Goal: Task Accomplishment & Management: Use online tool/utility

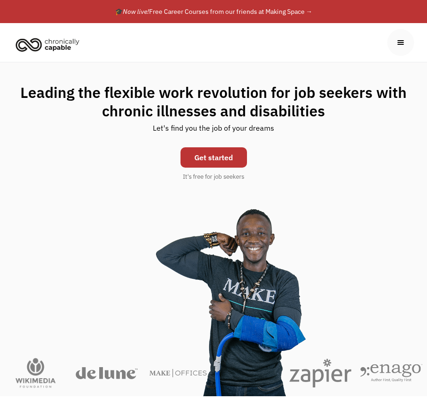
click at [223, 156] on link "Get started" at bounding box center [214, 157] width 67 height 20
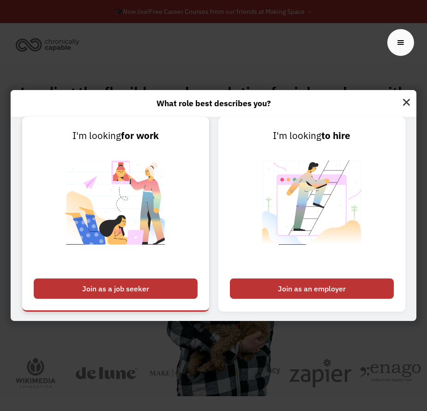
click at [139, 296] on div "Join as a job seeker" at bounding box center [116, 288] width 164 height 20
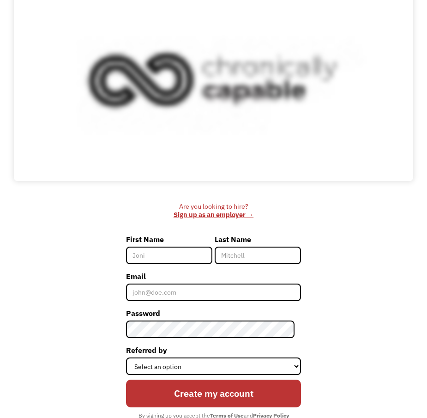
scroll to position [344, 0]
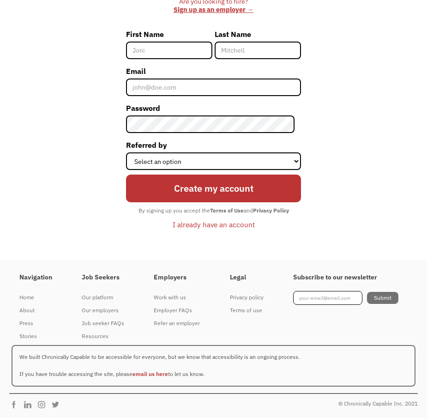
click at [209, 226] on div "I already have an account" at bounding box center [214, 224] width 82 height 11
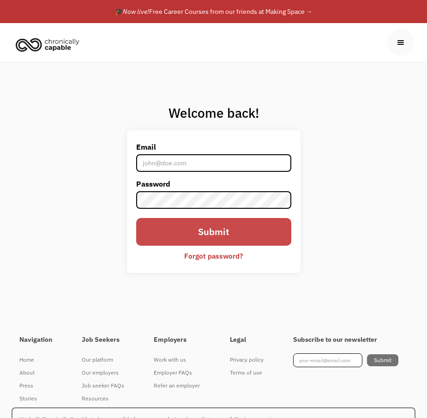
type input "[EMAIL_ADDRESS][DOMAIN_NAME]"
click at [218, 225] on input "Submit" at bounding box center [213, 232] width 155 height 28
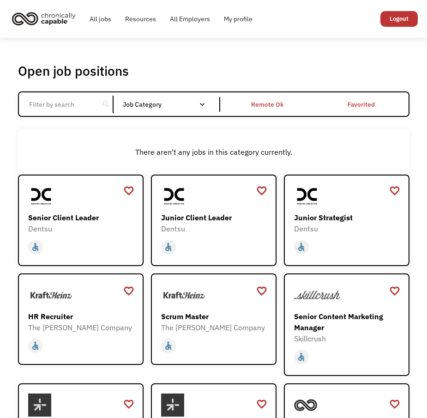
click at [279, 100] on div "Remote Ok" at bounding box center [267, 104] width 32 height 11
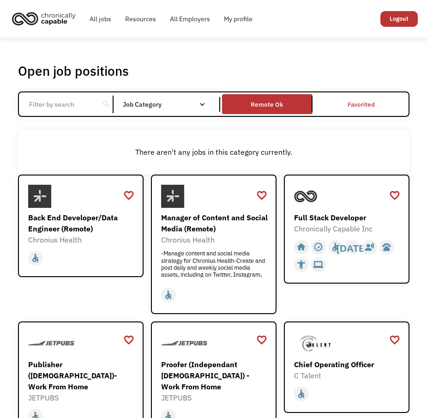
click at [390, 67] on div "Open job positions You have X liked items Search" at bounding box center [214, 71] width 392 height 16
click at [377, 66] on div "Open job positions You have X liked items Search" at bounding box center [214, 71] width 392 height 16
click at [364, 69] on div "Open job positions You have X liked items Search" at bounding box center [214, 71] width 392 height 16
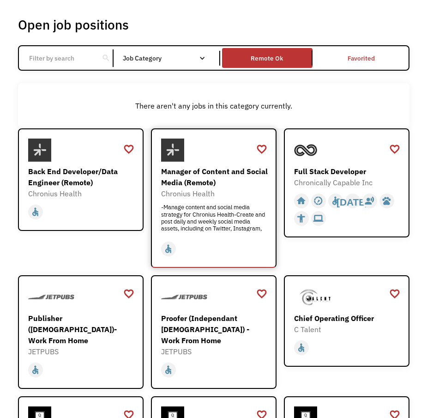
scroll to position [92, 0]
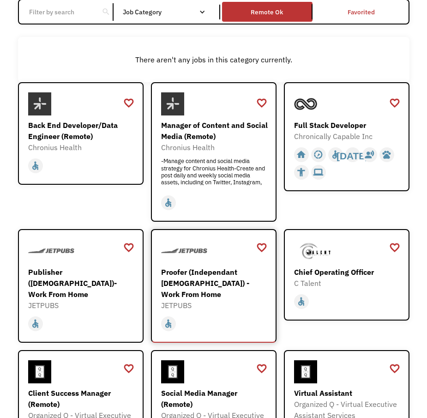
click at [202, 274] on div "Proofer (Independant Contractor) - Work From Home" at bounding box center [215, 282] width 108 height 33
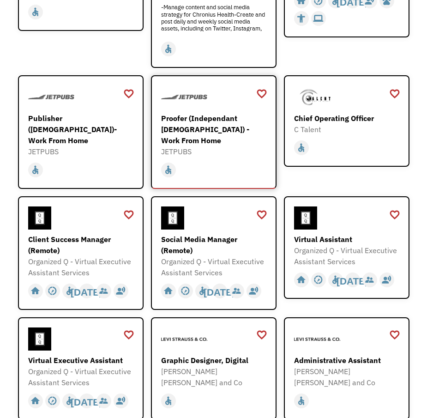
scroll to position [277, 0]
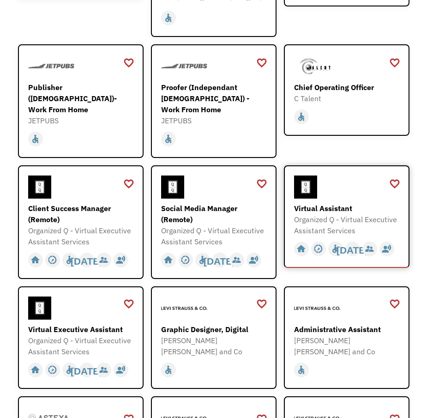
click at [341, 203] on div "Virtual Assistant" at bounding box center [348, 208] width 108 height 11
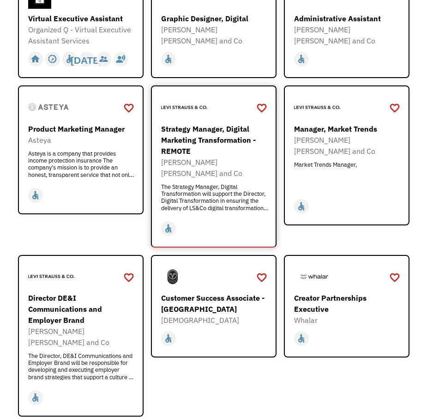
scroll to position [600, 0]
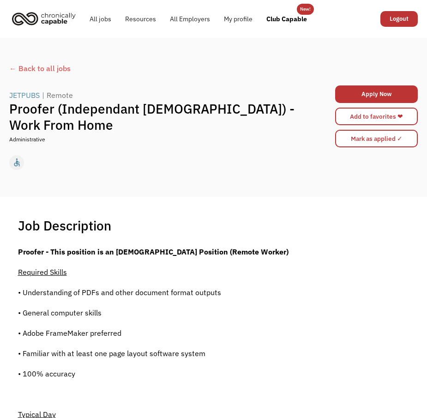
click at [12, 104] on h1 "Proofer (Independant [DEMOGRAPHIC_DATA]) - Work From Home" at bounding box center [162, 117] width 307 height 32
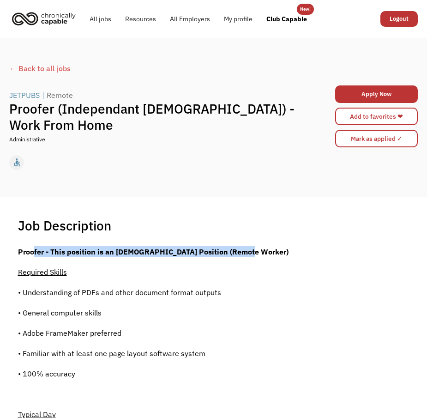
drag, startPoint x: 34, startPoint y: 251, endPoint x: 241, endPoint y: 261, distance: 207.1
click at [238, 253] on strong "Proofer - This position is an Independent Contractor Position (Remote Worker)" at bounding box center [153, 251] width 271 height 9
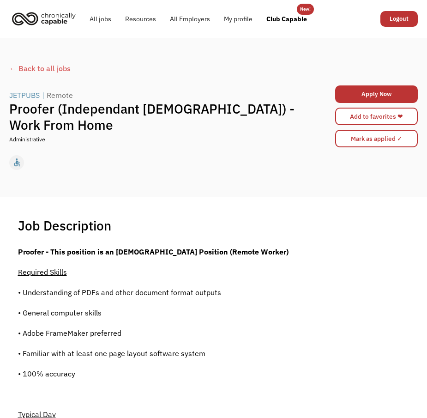
drag, startPoint x: 37, startPoint y: 287, endPoint x: 137, endPoint y: 293, distance: 99.4
click at [137, 293] on p "• Understanding of PDFs and other document format outputs" at bounding box center [211, 292] width 387 height 11
click at [73, 309] on p "• General computer skills" at bounding box center [211, 312] width 387 height 11
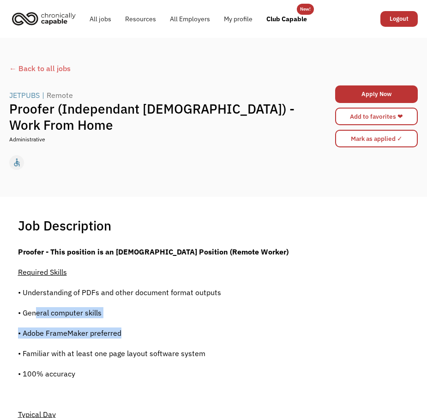
drag, startPoint x: 34, startPoint y: 309, endPoint x: 129, endPoint y: 331, distance: 97.1
click at [89, 332] on p "• Adobe FrameMaker preferred" at bounding box center [211, 332] width 387 height 11
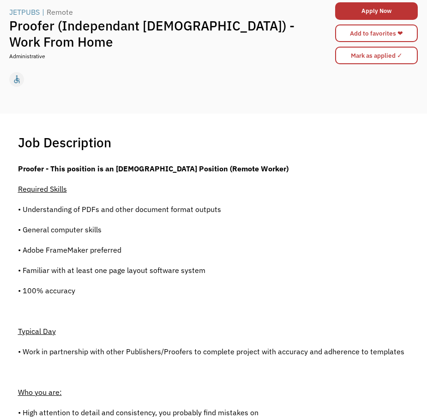
scroll to position [92, 0]
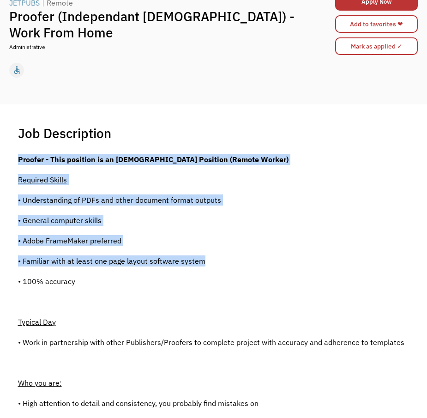
drag, startPoint x: 22, startPoint y: 260, endPoint x: 213, endPoint y: 263, distance: 190.8
click at [70, 259] on p "• Familiar with at least one page layout software system" at bounding box center [211, 260] width 387 height 11
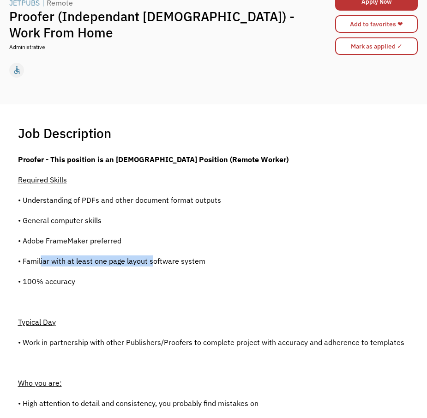
drag, startPoint x: 40, startPoint y: 253, endPoint x: 150, endPoint y: 261, distance: 110.2
click at [90, 264] on p "• Familiar with at least one page layout software system" at bounding box center [211, 260] width 387 height 11
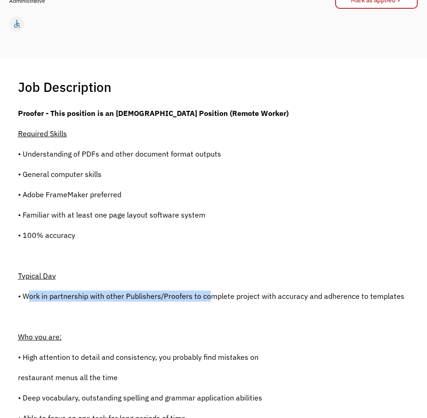
drag, startPoint x: 29, startPoint y: 297, endPoint x: 210, endPoint y: 287, distance: 180.9
click at [210, 287] on div "Proofer - This position is an Independent Contractor Position (Remote Worker) R…" at bounding box center [211, 423] width 387 height 630
click at [135, 292] on p "• Work in partnership with other Publishers/Proofers to complete project with a…" at bounding box center [211, 295] width 387 height 11
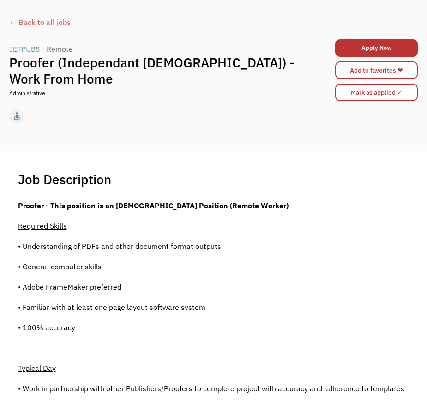
scroll to position [0, 0]
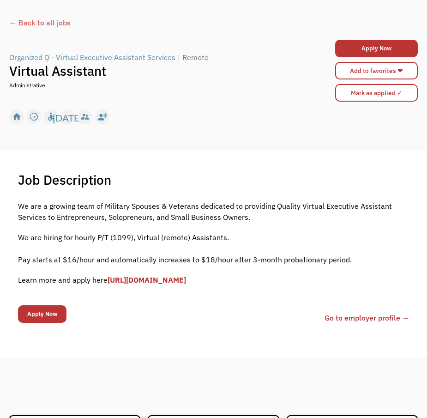
scroll to position [46, 0]
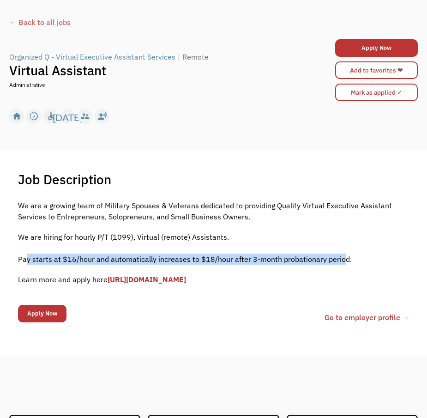
drag, startPoint x: 24, startPoint y: 260, endPoint x: 339, endPoint y: 258, distance: 314.5
click at [339, 258] on p "We are hiring for hourly P/T (1099), Virtual (remote) Assistants. ‍ Pay starts …" at bounding box center [214, 247] width 392 height 33
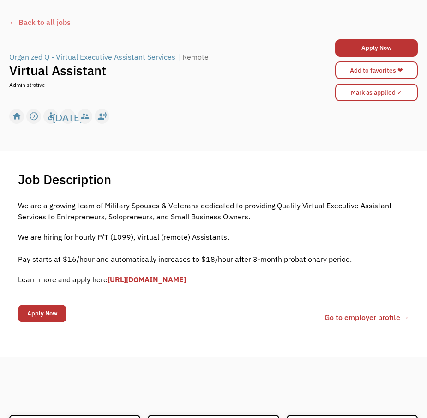
click at [278, 250] on p "We are hiring for hourly P/T (1099), Virtual (remote) Assistants. ‍ Pay starts …" at bounding box center [214, 247] width 392 height 33
click at [144, 227] on div "We are a growing team of Military Spouses & Veterans dedicated to providing Qua…" at bounding box center [214, 247] width 392 height 94
click at [99, 242] on p "We are hiring for hourly P/T (1099), Virtual (remote) Assistants. ‍ Pay starts …" at bounding box center [214, 247] width 392 height 33
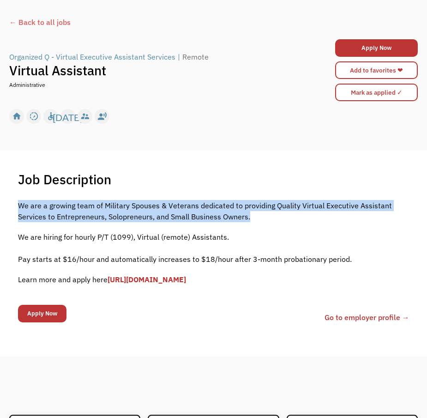
drag, startPoint x: 16, startPoint y: 205, endPoint x: 295, endPoint y: 212, distance: 278.6
click at [295, 212] on div "Job Description Filter using keywords Search We are a growing team of Military …" at bounding box center [214, 253] width 410 height 164
click at [157, 213] on p "We are a growing team of Military Spouses & Veterans dedicated to providing Qua…" at bounding box center [214, 211] width 392 height 22
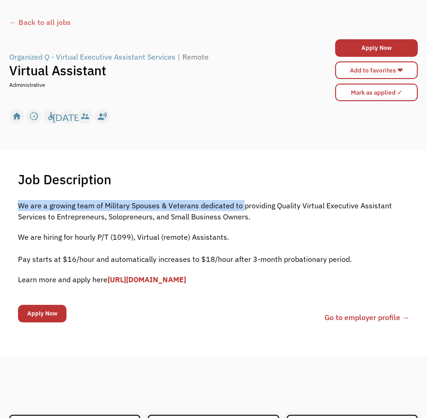
drag, startPoint x: 13, startPoint y: 200, endPoint x: 249, endPoint y: 205, distance: 236.0
click at [246, 206] on div "Job Description Filter using keywords Search We are a growing team of Military …" at bounding box center [214, 253] width 410 height 164
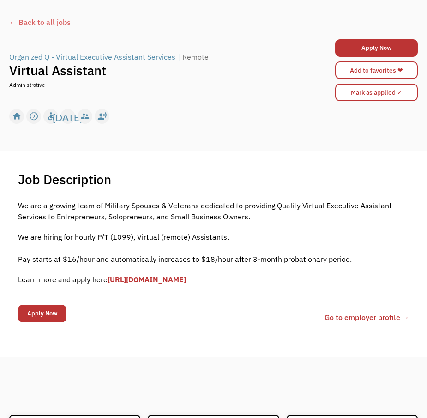
click at [251, 206] on p "We are a growing team of Military Spouses & Veterans dedicated to providing Qua…" at bounding box center [214, 211] width 392 height 22
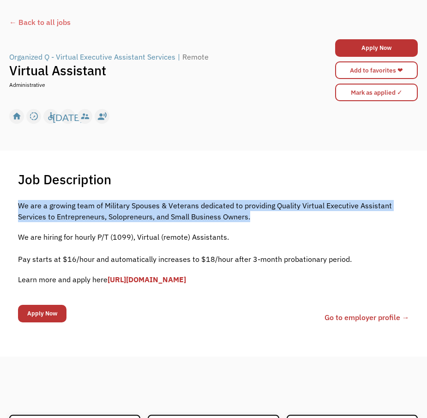
drag, startPoint x: 273, startPoint y: 213, endPoint x: 19, endPoint y: 207, distance: 254.5
click at [19, 207] on p "We are a growing team of Military Spouses & Veterans dedicated to providing Qua…" at bounding box center [214, 211] width 392 height 22
click at [74, 221] on p "We are a growing team of Military Spouses & Veterans dedicated to providing Qua…" at bounding box center [214, 211] width 392 height 22
